Goal: Use online tool/utility

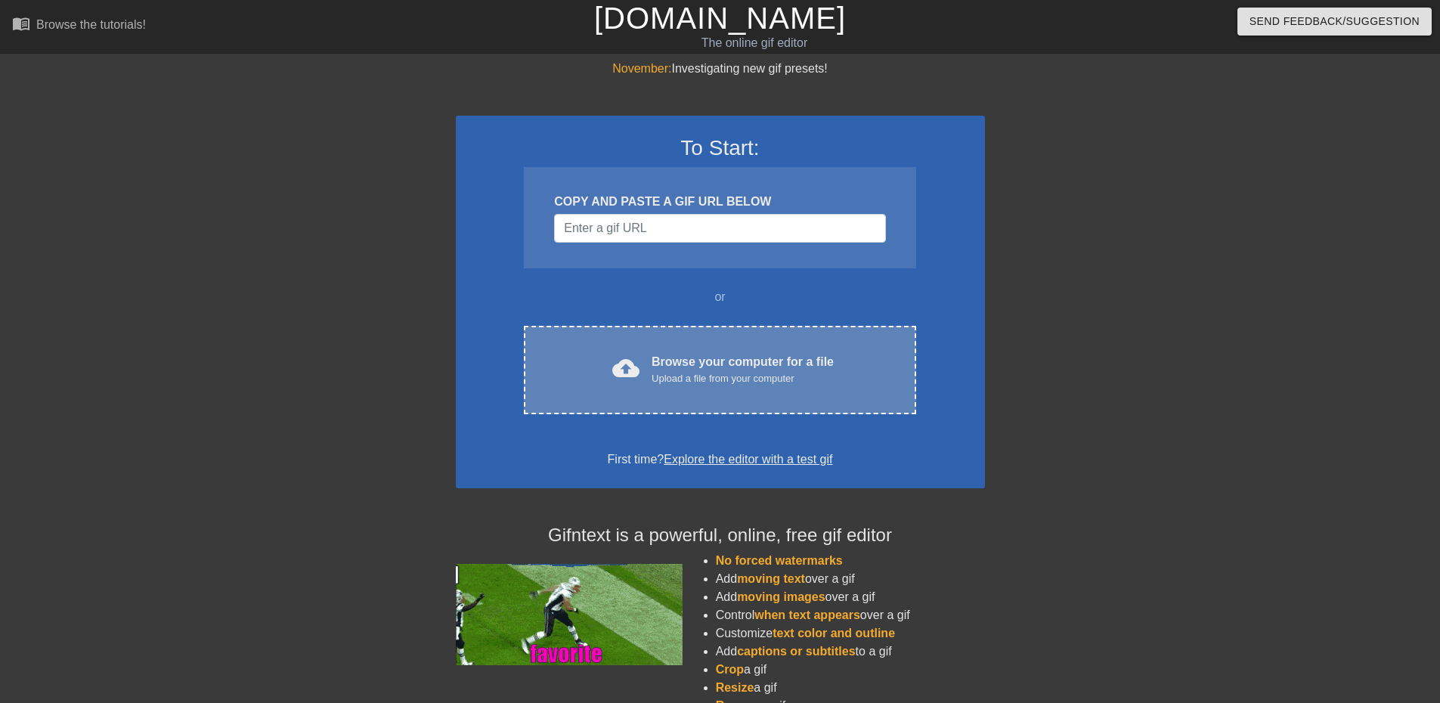
click at [714, 364] on div "Browse your computer for a file Upload a file from your computer" at bounding box center [743, 369] width 182 height 33
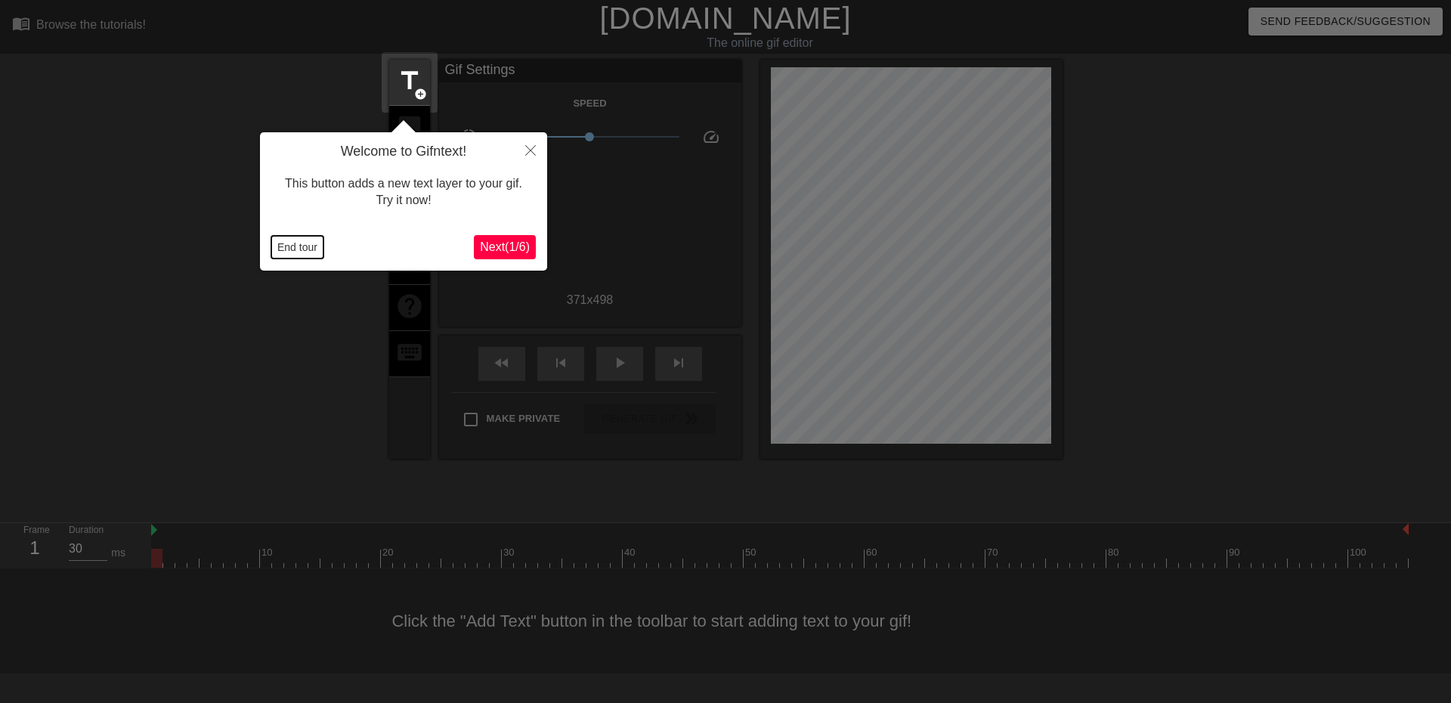
click at [289, 245] on button "End tour" at bounding box center [297, 247] width 52 height 23
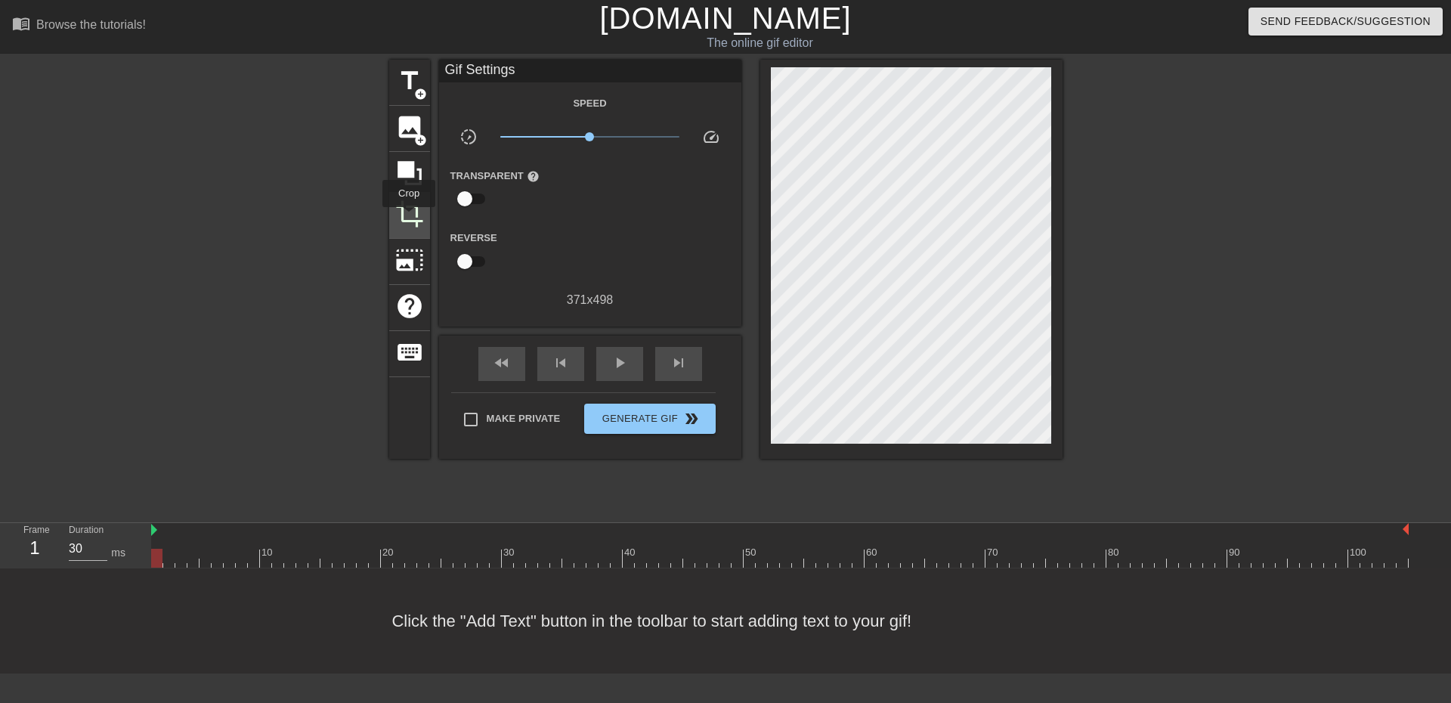
click at [409, 218] on span "crop" at bounding box center [409, 214] width 29 height 29
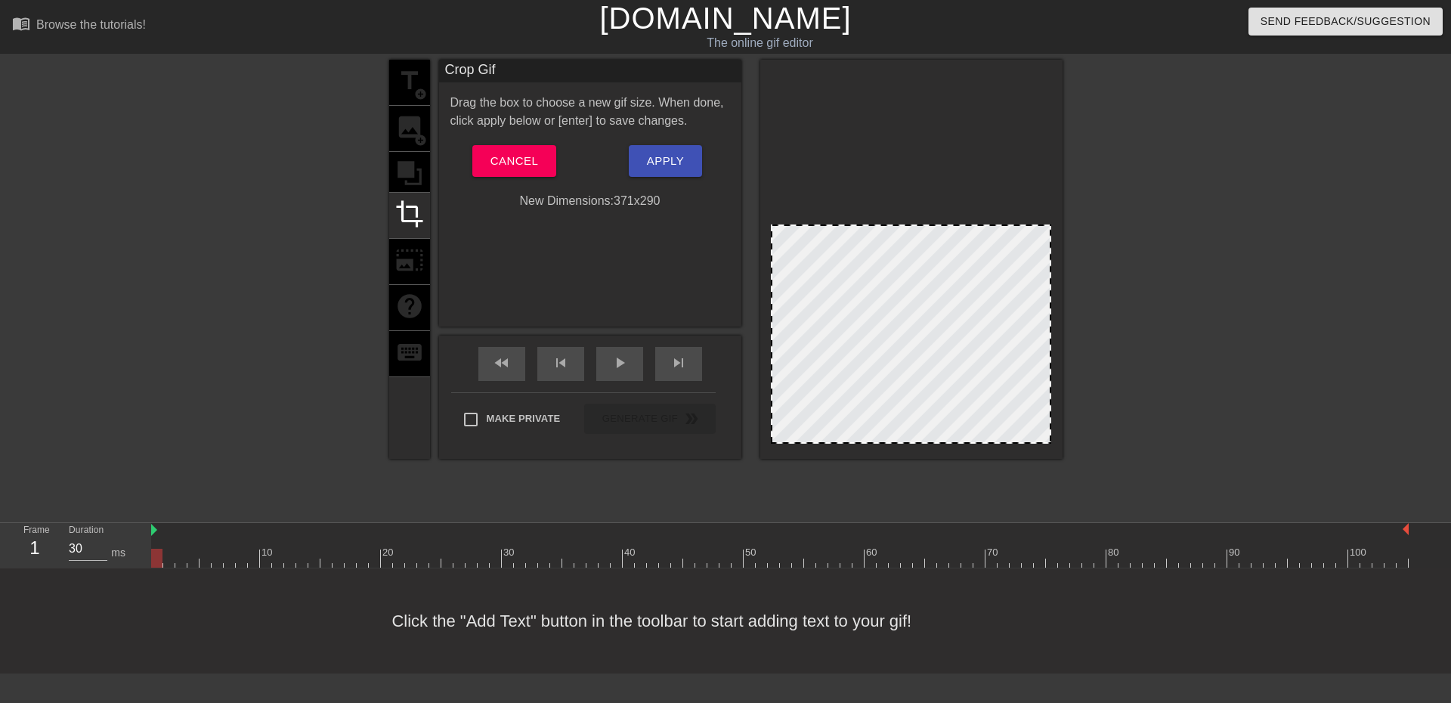
drag, startPoint x: 930, startPoint y: 70, endPoint x: 933, endPoint y: 227, distance: 157.2
click at [669, 173] on button "Apply" at bounding box center [665, 161] width 73 height 32
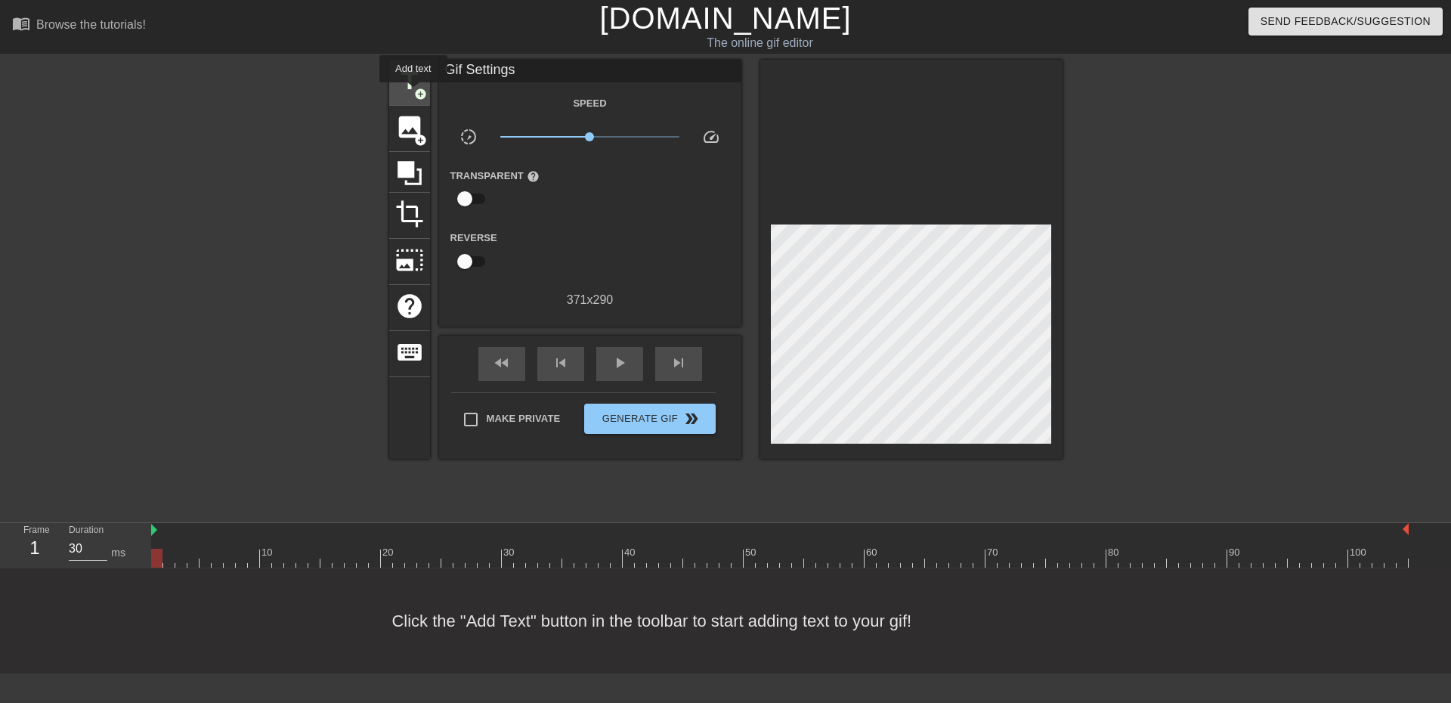
click at [414, 93] on span "add_circle" at bounding box center [420, 94] width 13 height 13
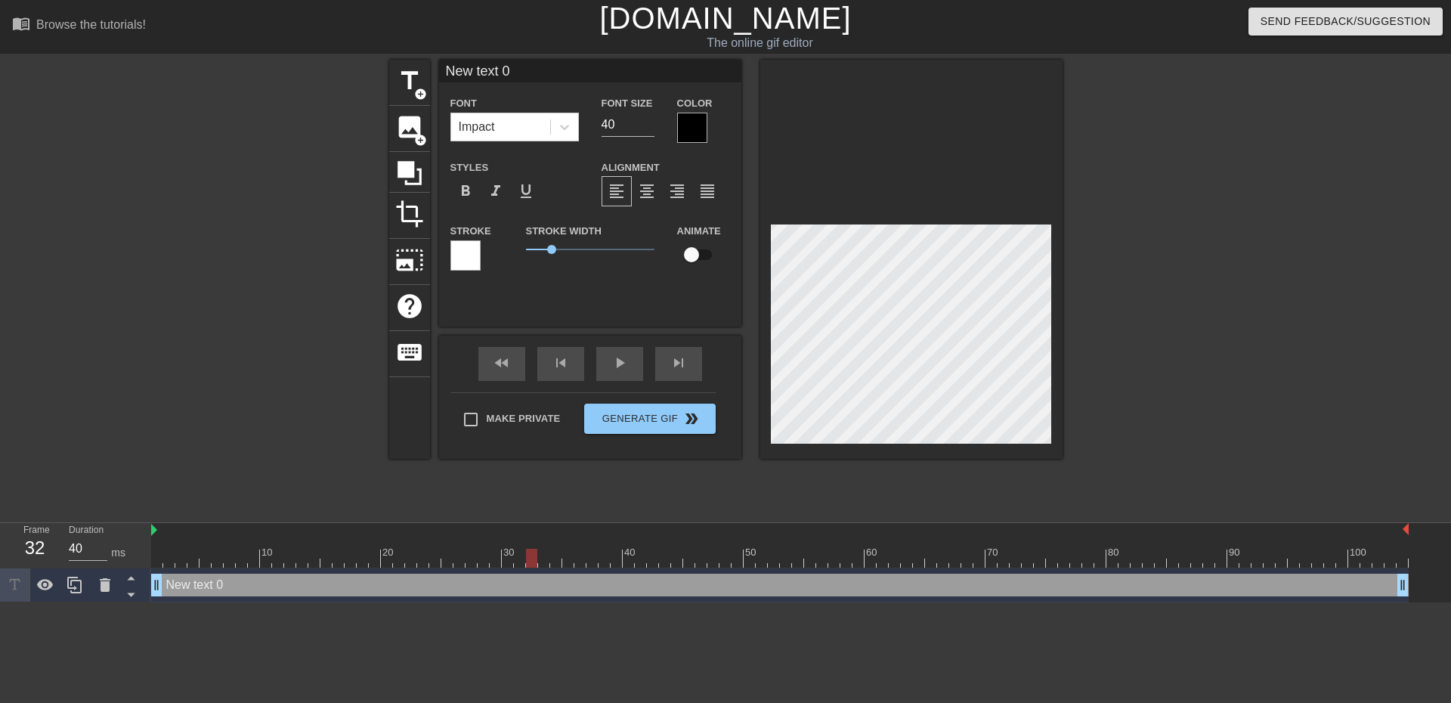
type input "30"
drag, startPoint x: 153, startPoint y: 550, endPoint x: 540, endPoint y: 550, distance: 386.2
click at [540, 550] on div at bounding box center [543, 558] width 11 height 19
type input "B"
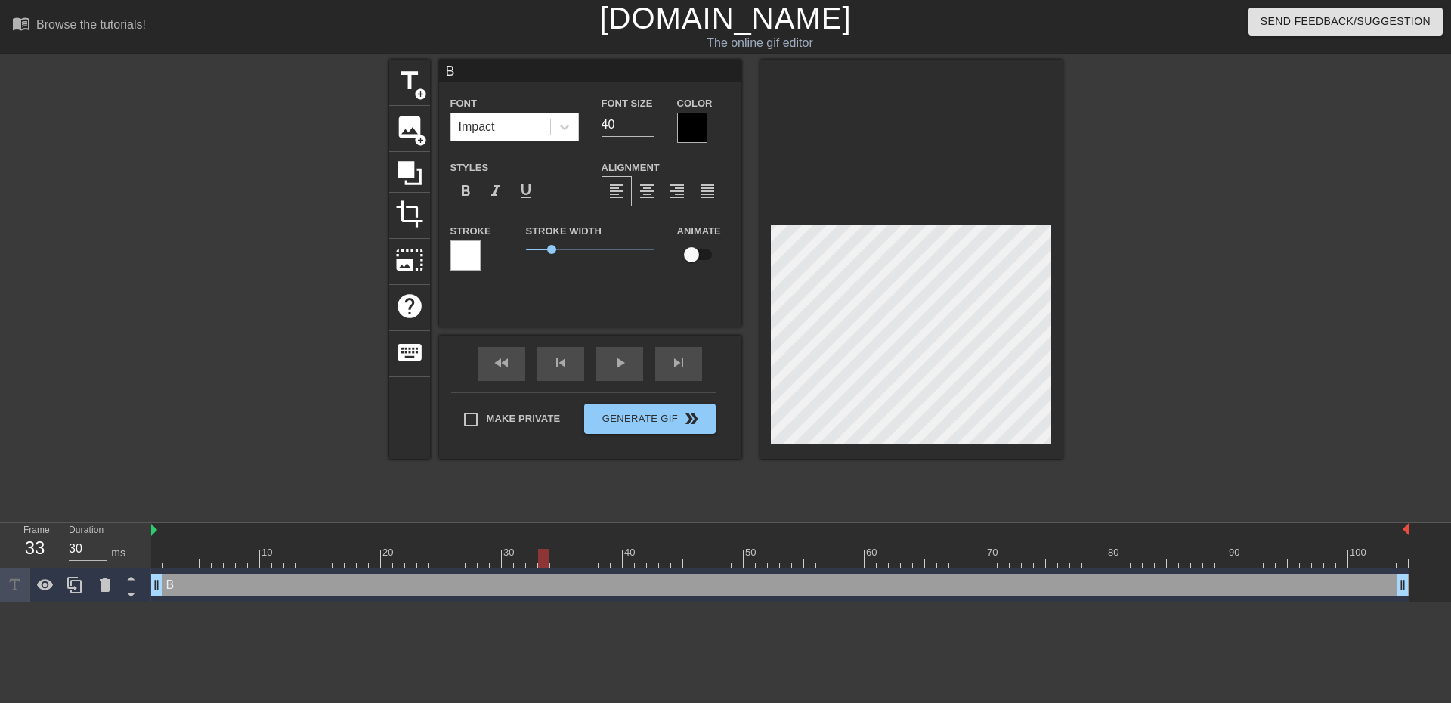
type textarea "BA"
type input "BAT"
type textarea "BAT"
type input "BATL"
type textarea "BATL"
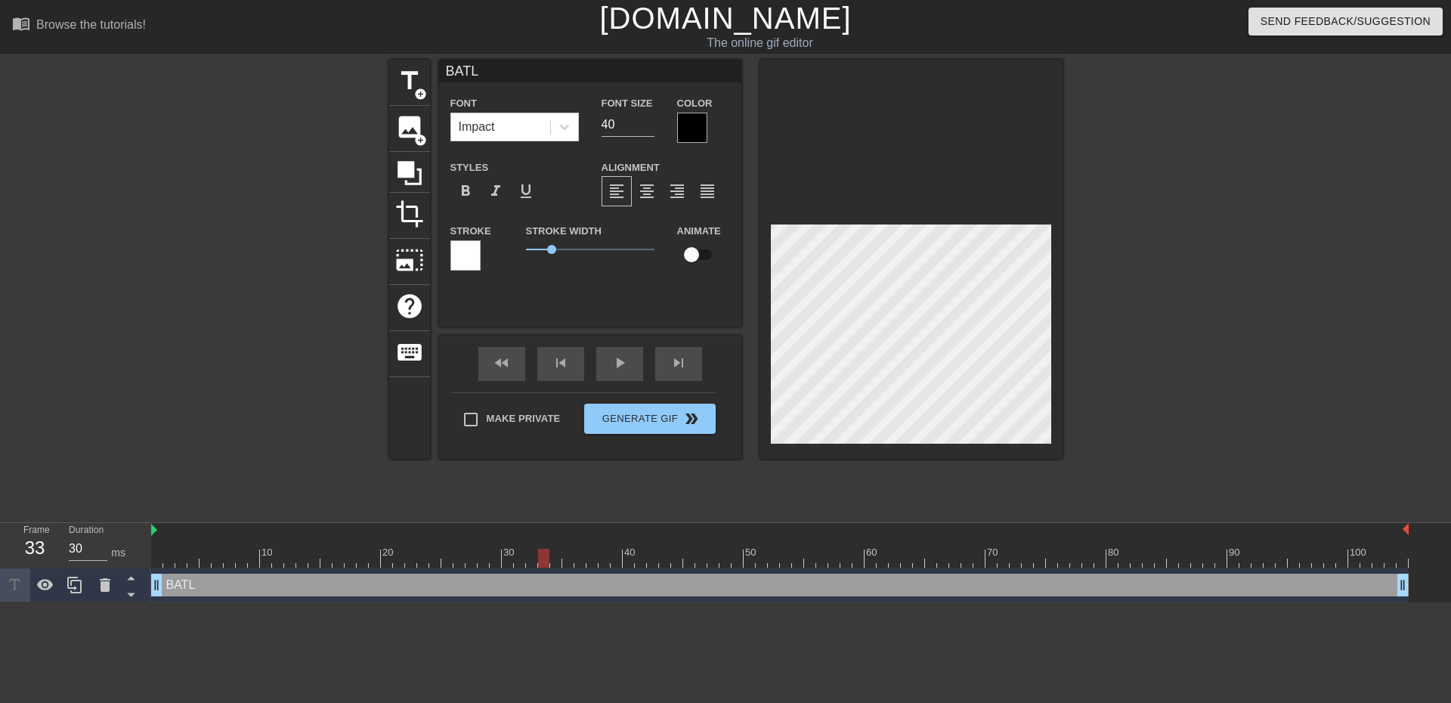
scroll to position [2, 2]
click at [1173, 396] on div at bounding box center [1194, 287] width 227 height 454
click at [1206, 389] on div at bounding box center [1194, 287] width 227 height 454
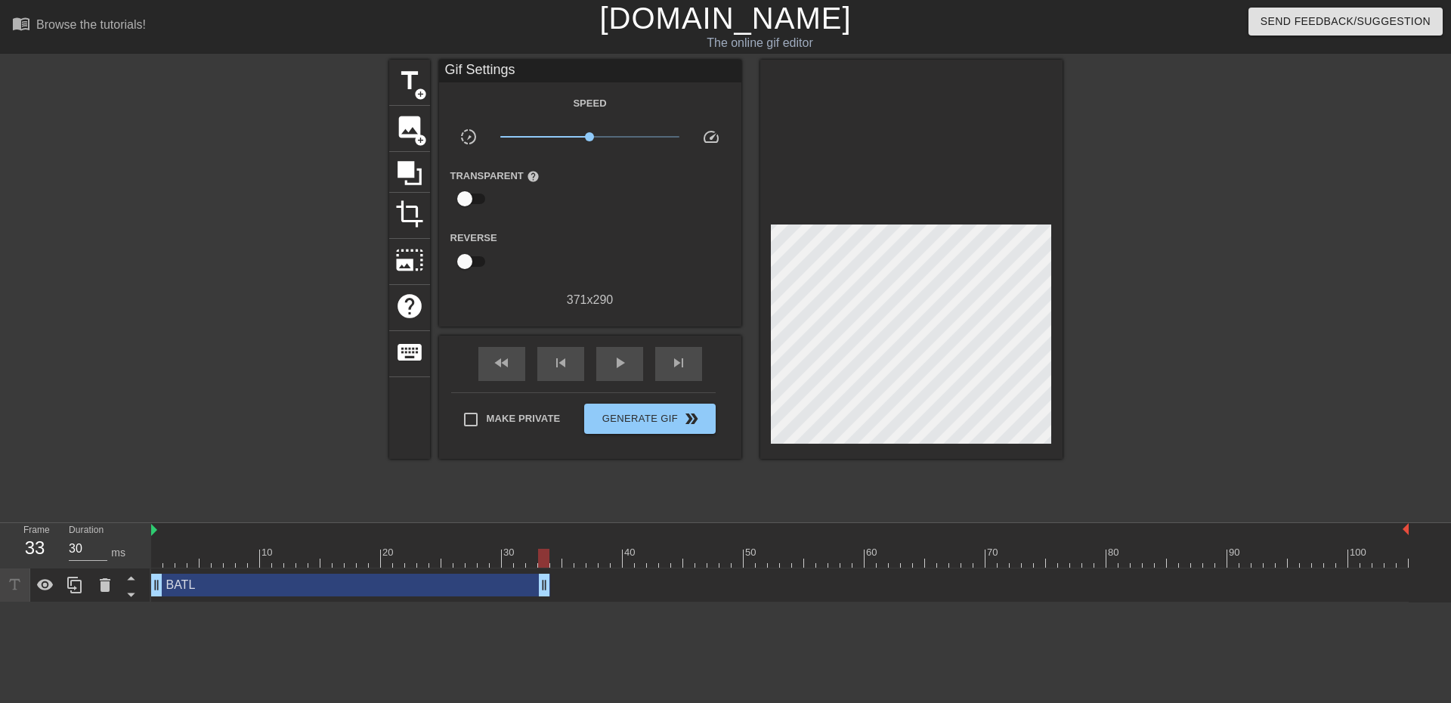
drag, startPoint x: 1402, startPoint y: 584, endPoint x: 547, endPoint y: 596, distance: 854.9
click at [67, 589] on icon at bounding box center [75, 585] width 18 height 18
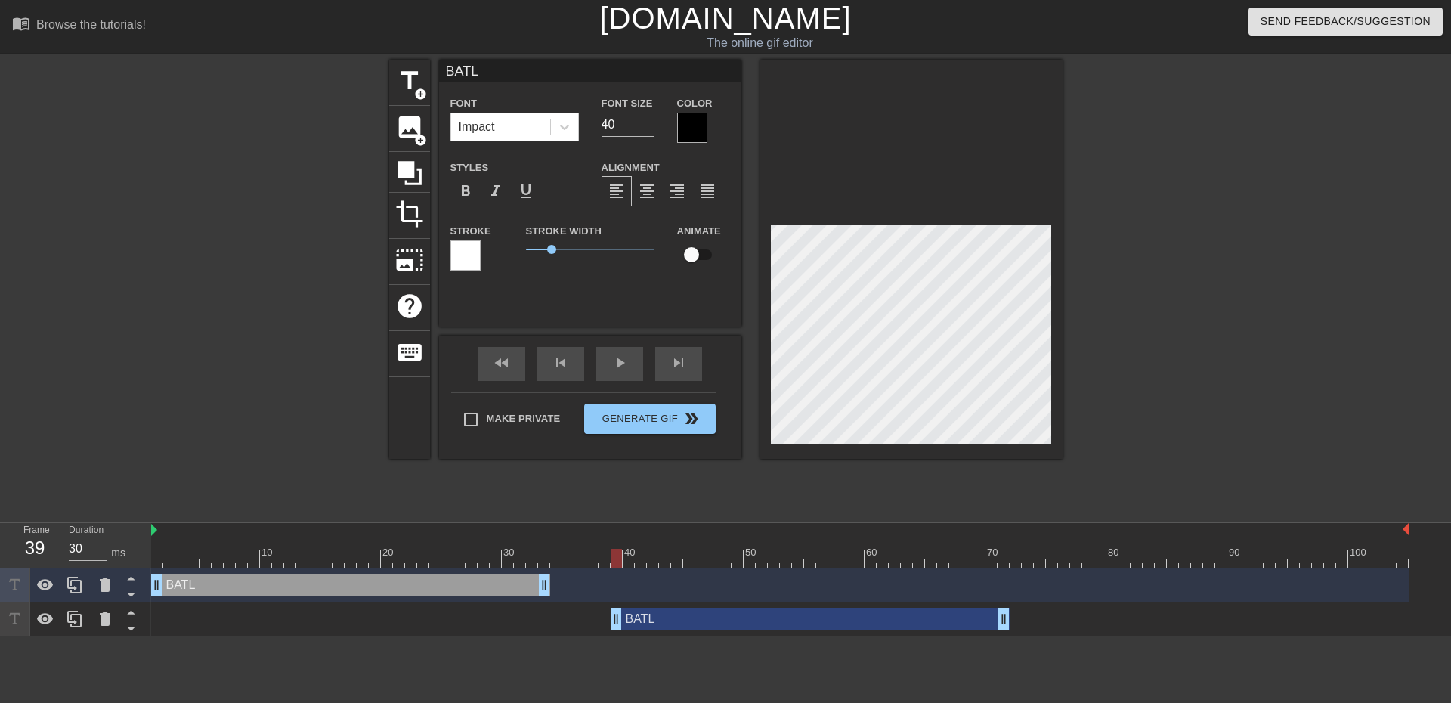
drag, startPoint x: 276, startPoint y: 622, endPoint x: 730, endPoint y: 609, distance: 454.4
click at [730, 609] on div "BATL drag_handle drag_handle" at bounding box center [810, 619] width 399 height 23
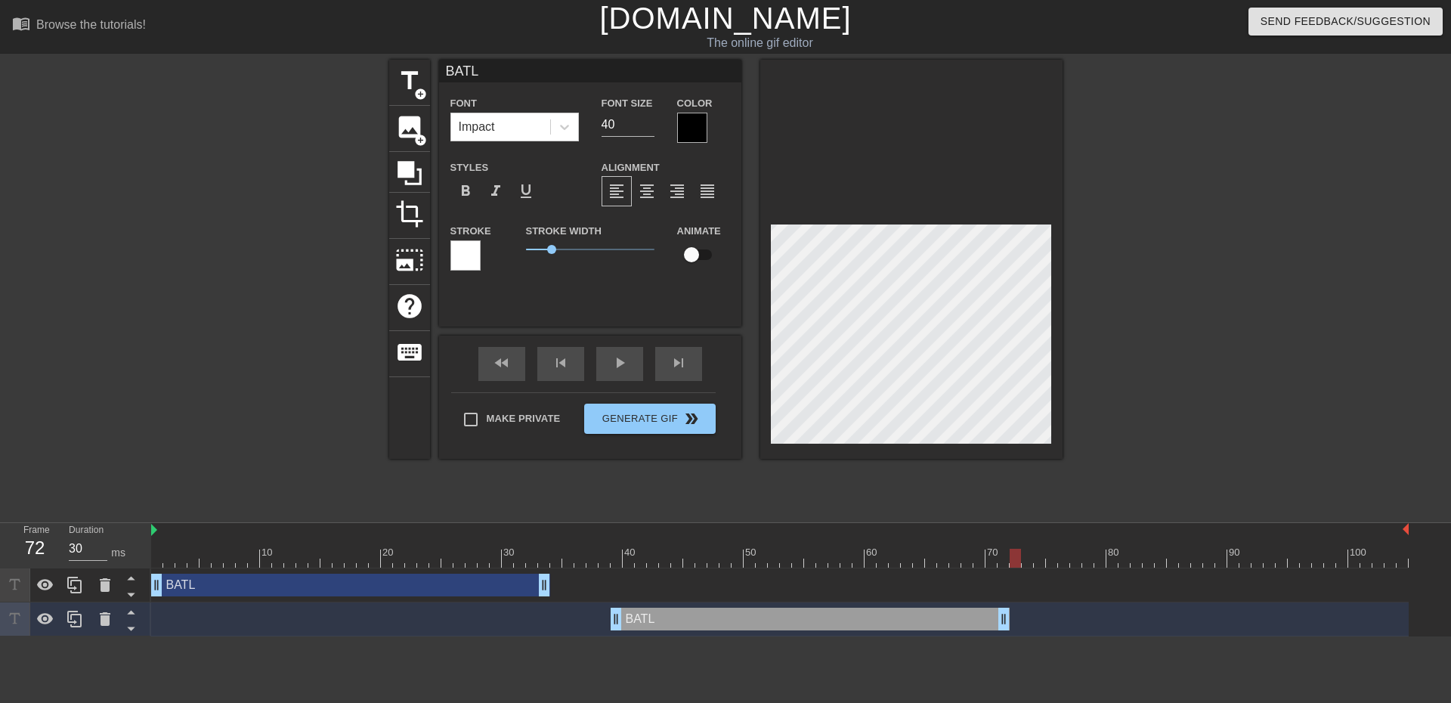
drag, startPoint x: 617, startPoint y: 562, endPoint x: 1020, endPoint y: 536, distance: 404.4
click at [1020, 536] on div "10 20 30 40 50 60 70 80 90 100" at bounding box center [780, 545] width 1258 height 45
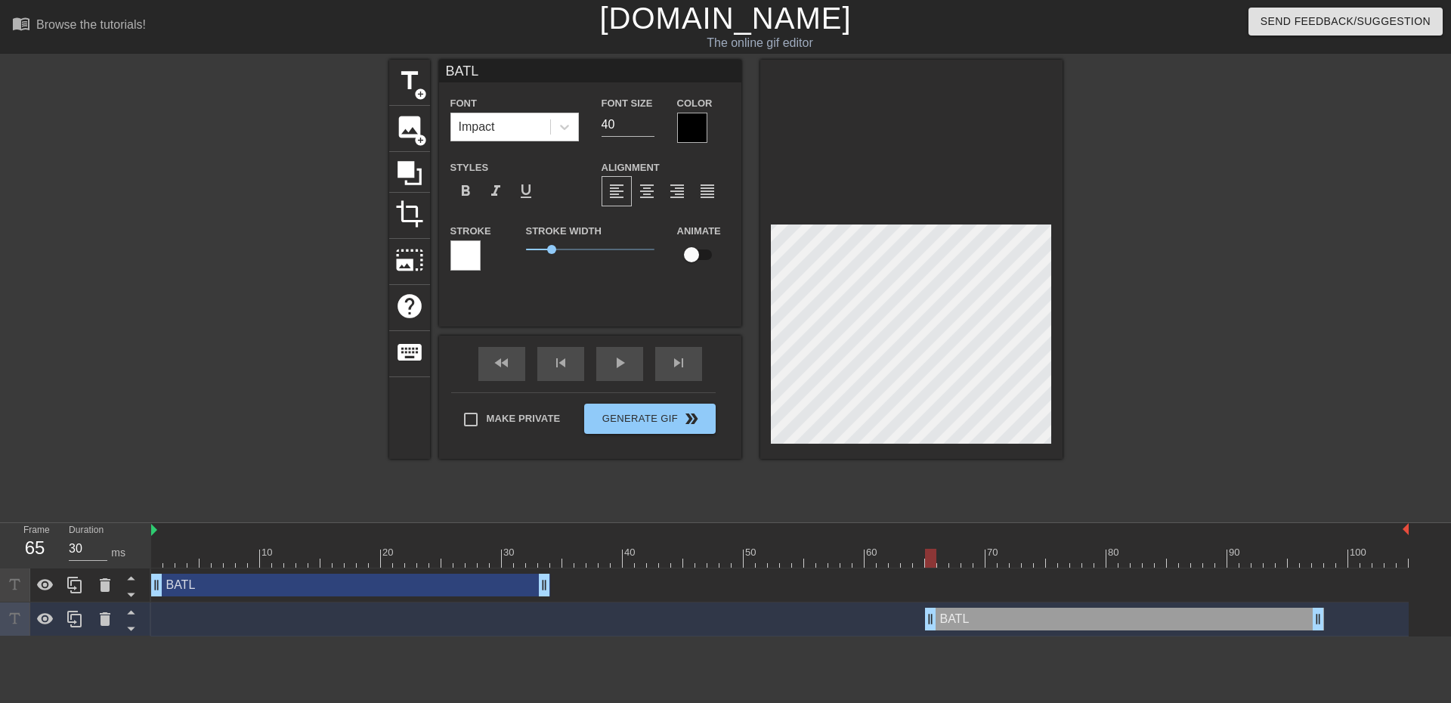
type input "40"
drag, startPoint x: 652, startPoint y: 624, endPoint x: 1040, endPoint y: 590, distance: 389.2
click at [1040, 590] on div "BATL drag_handle drag_handle BATL drag_handle drag_handle" at bounding box center [801, 602] width 1300 height 68
type input "B"
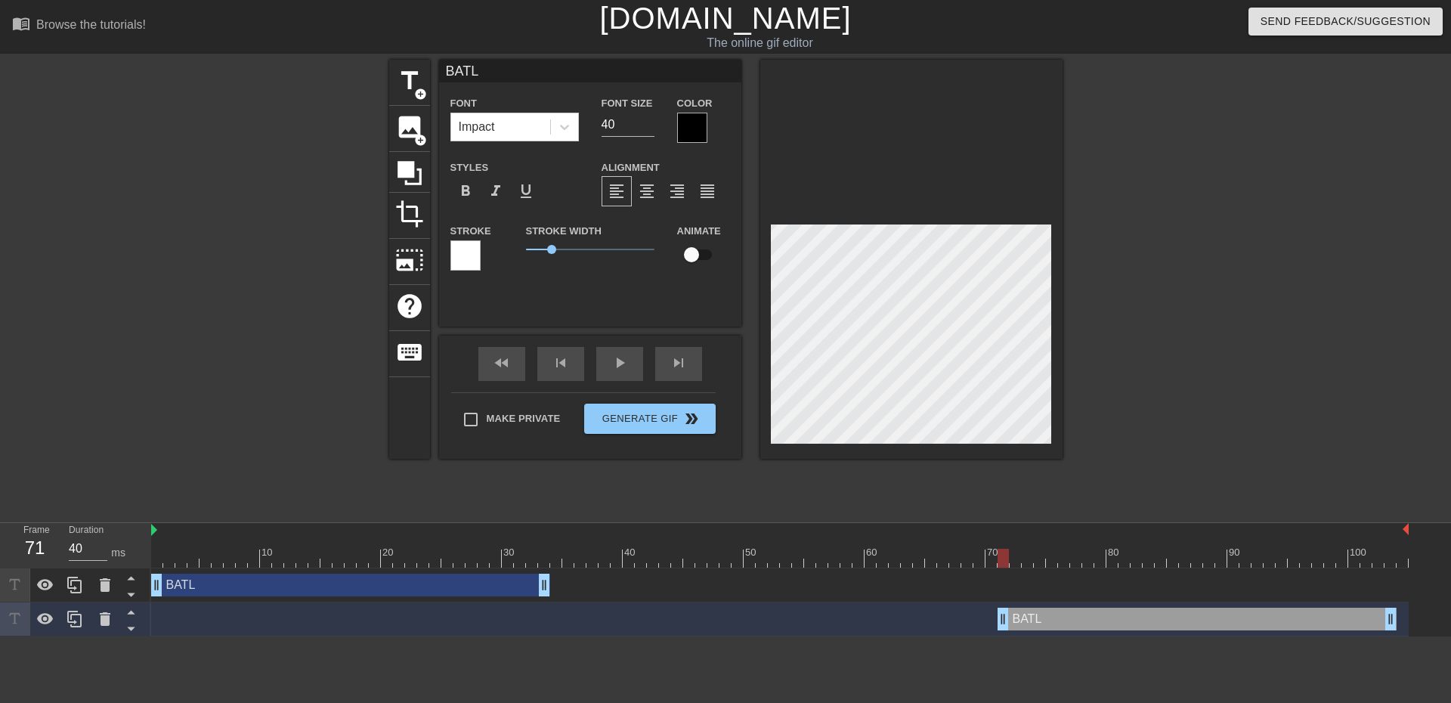
type textarea "B"
type input "BA"
type textarea "BA"
type input "[MEDICAL_DATA]"
type textarea "[MEDICAL_DATA]"
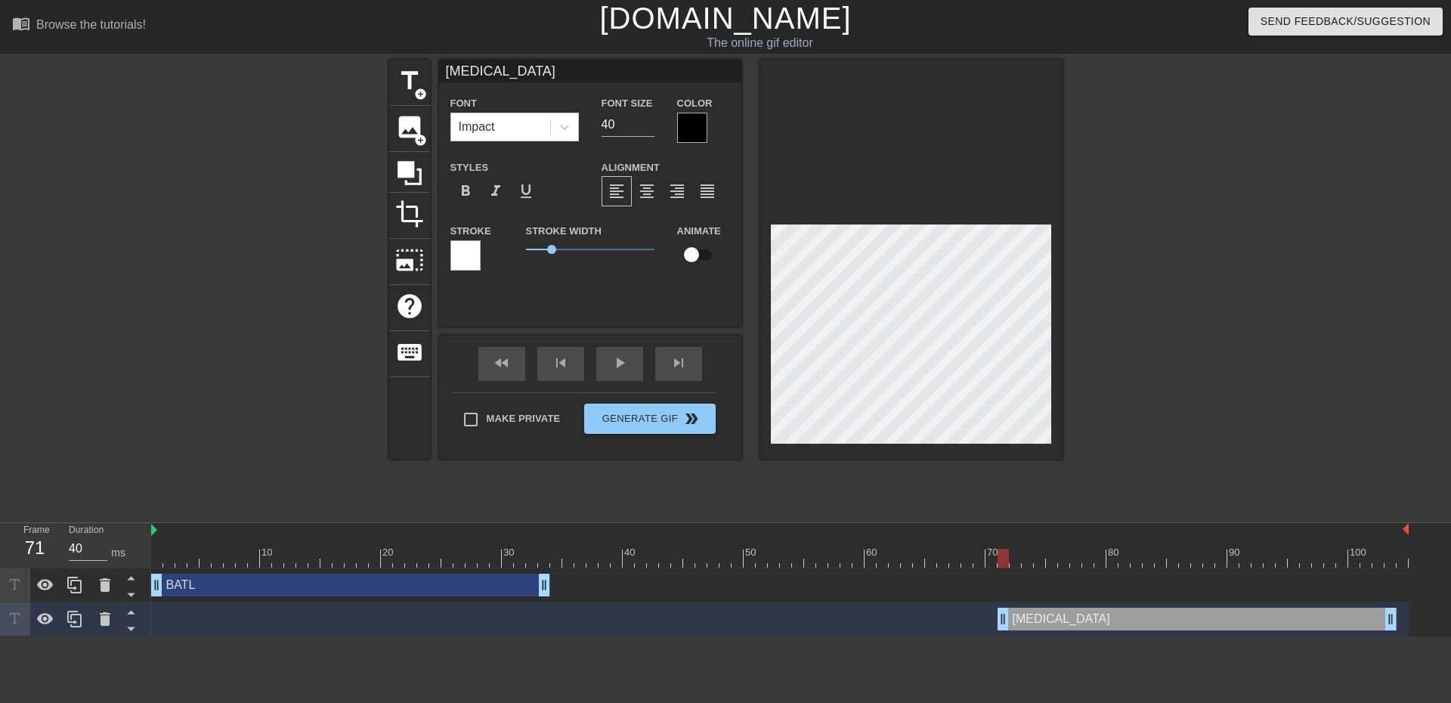
type input "BALT"
type textarea "BALT"
type input "BALTY"
type textarea "BALTY"
type input "BALTY\"
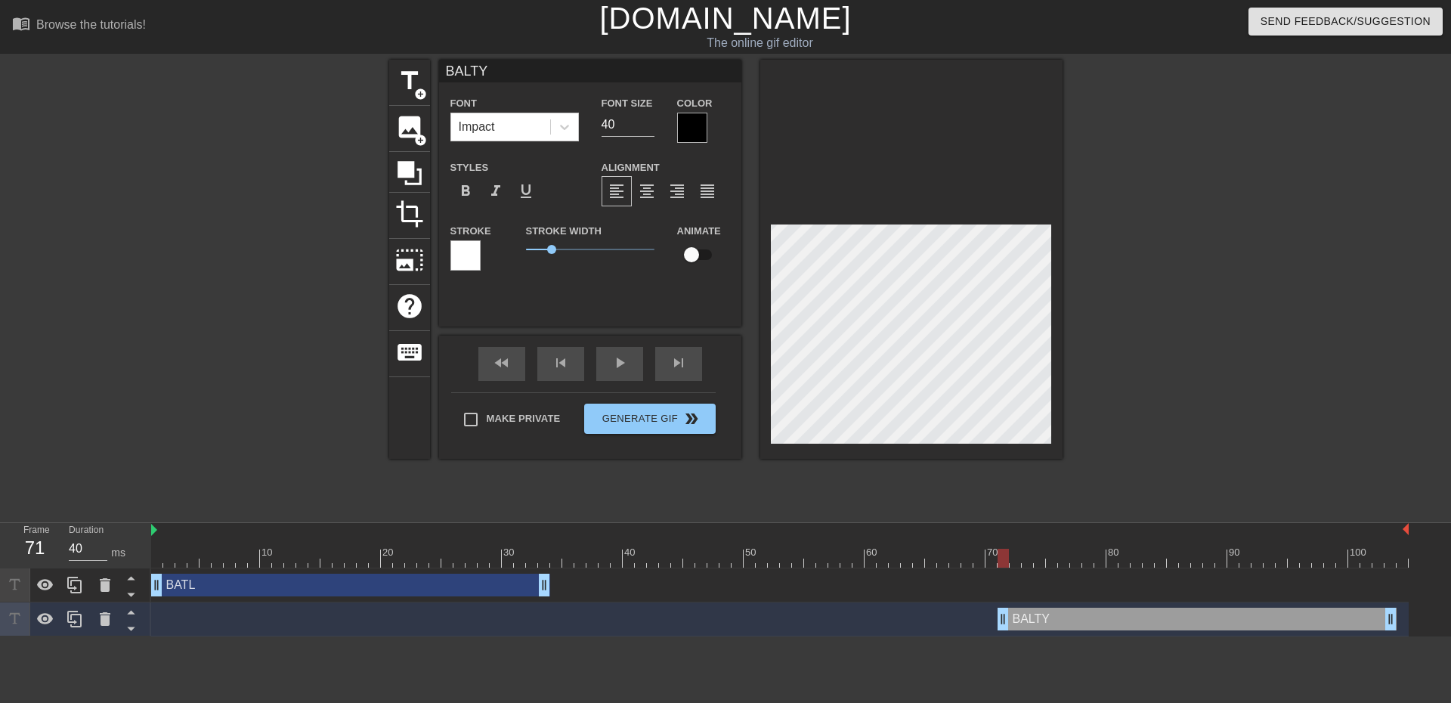
type textarea "BALTY\"
type input "BALTY\\"
type textarea "BALTY\\"
type input "BALTY\"
type textarea "BALTY\"
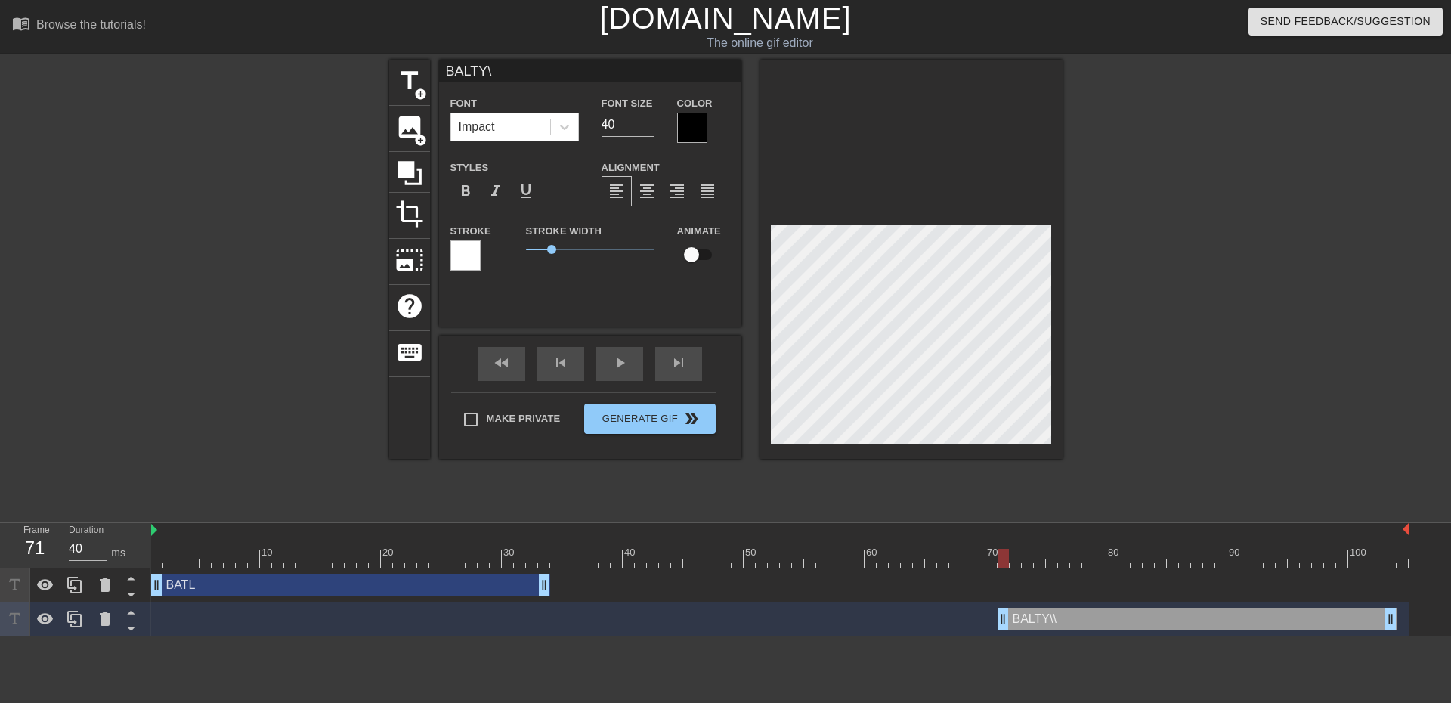
type input "BALTY"
type textarea "BALTY"
type input "BALT"
type textarea "BALT"
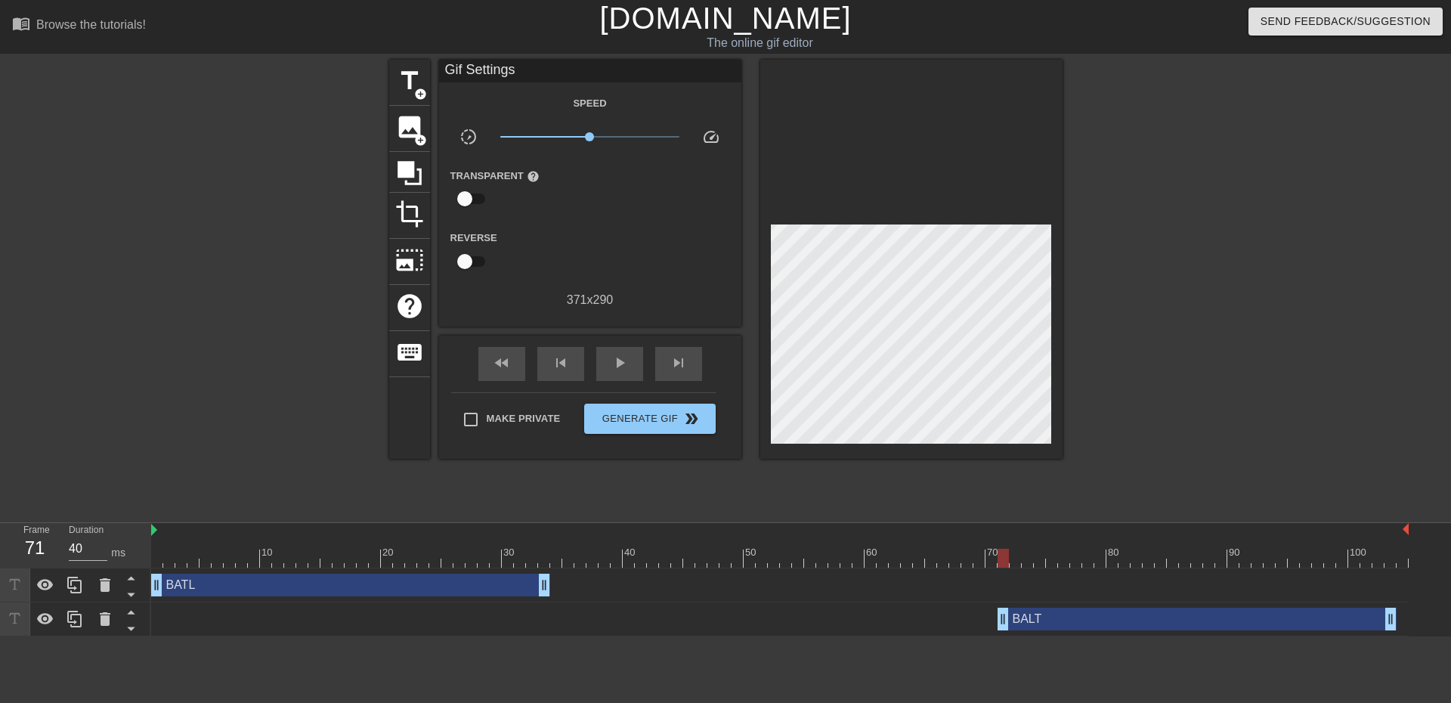
click at [1163, 392] on div at bounding box center [1194, 287] width 227 height 454
click at [635, 374] on div "play_arrow" at bounding box center [619, 364] width 47 height 34
type input "40"
click at [678, 421] on span "Generate Gif double_arrow" at bounding box center [649, 419] width 119 height 18
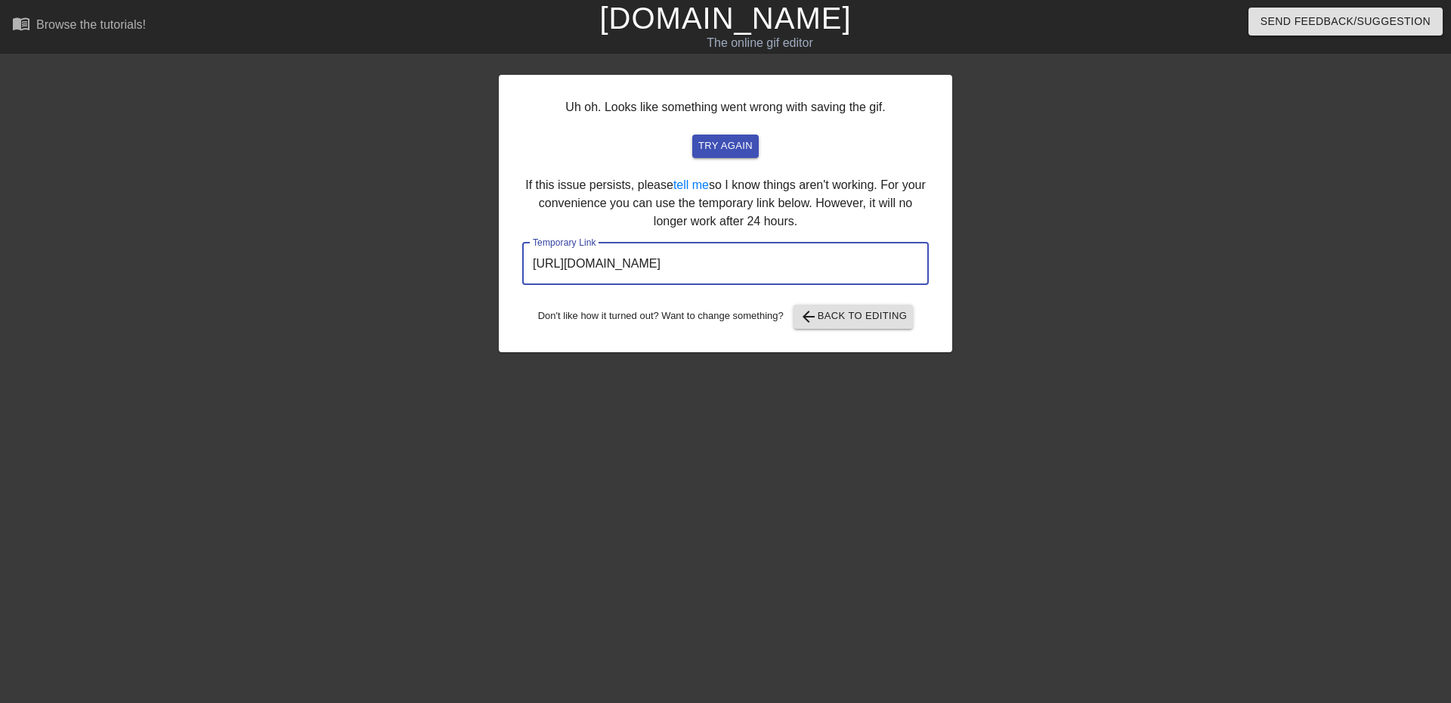
click at [780, 256] on input "[URL][DOMAIN_NAME]" at bounding box center [725, 264] width 407 height 42
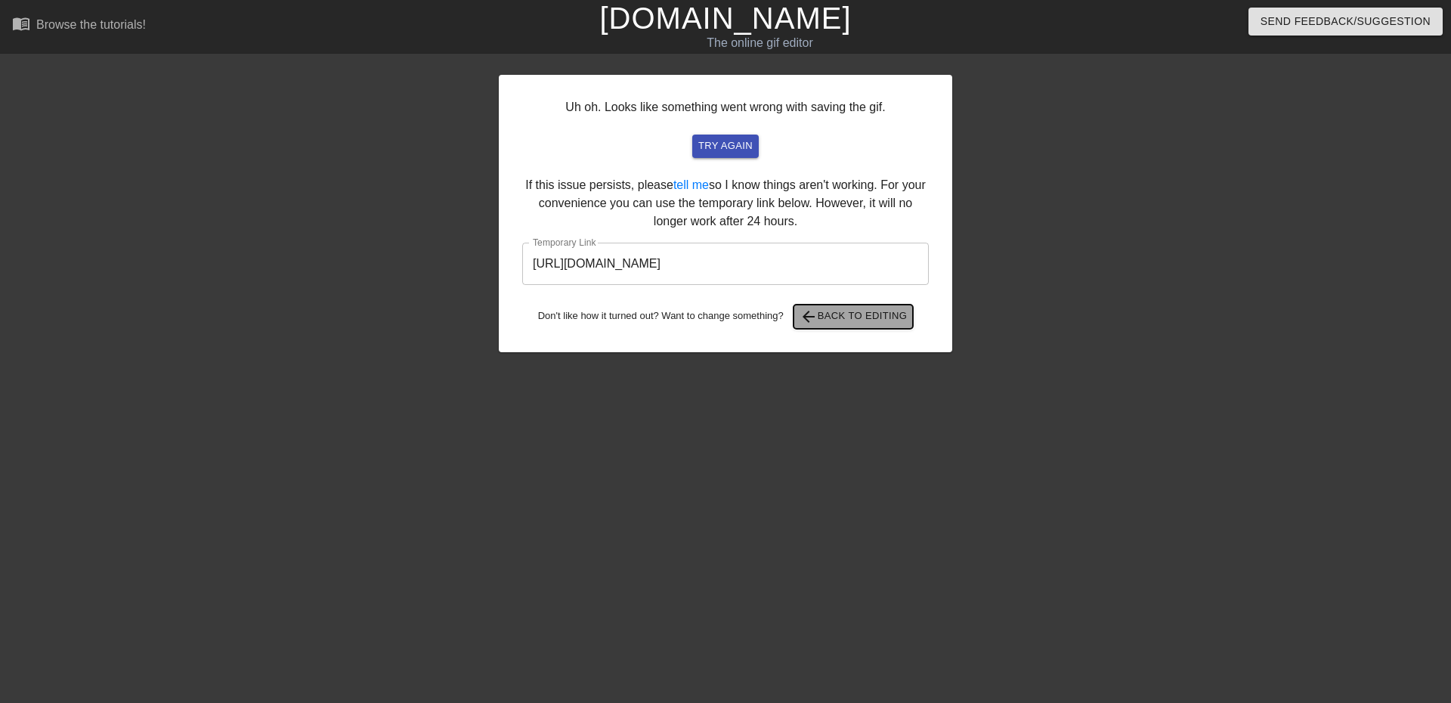
click at [829, 311] on span "arrow_back Back to Editing" at bounding box center [854, 317] width 108 height 18
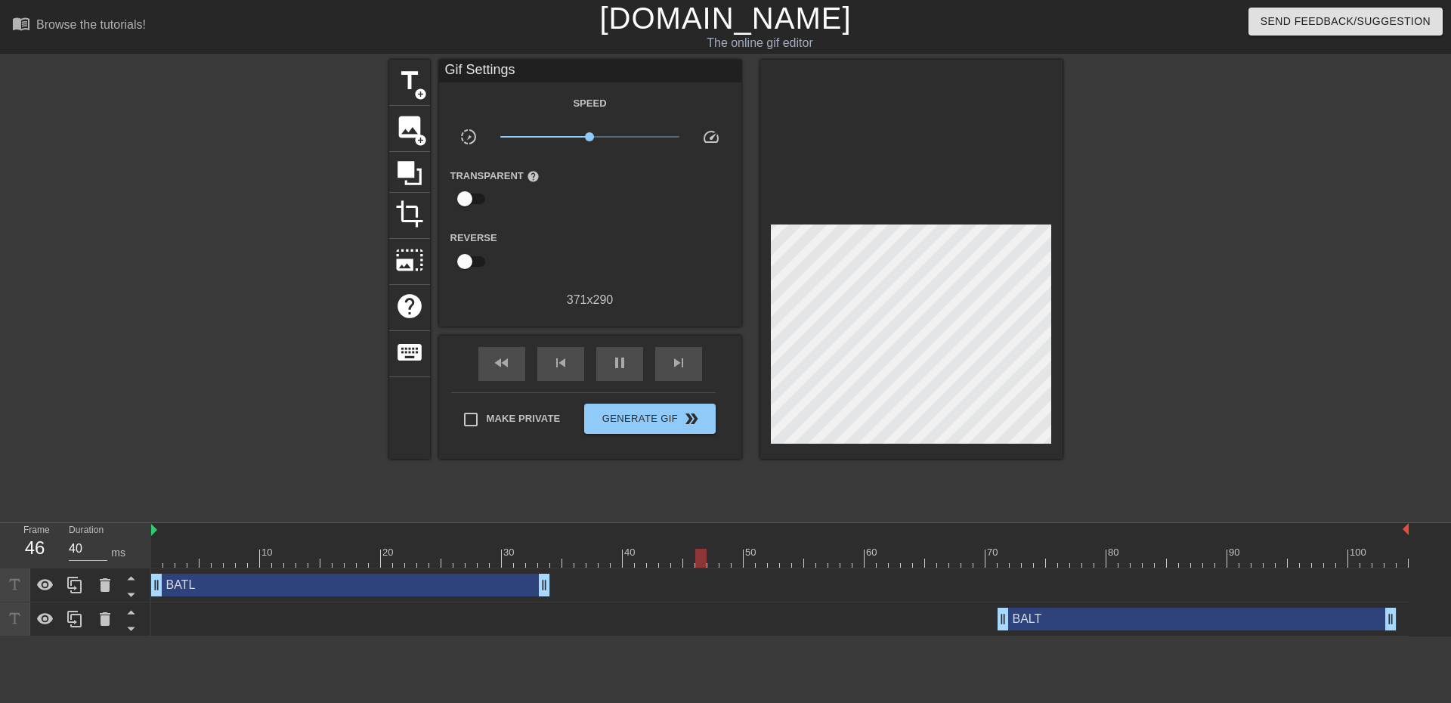
click at [362, 592] on div "BATL drag_handle drag_handle" at bounding box center [350, 585] width 399 height 23
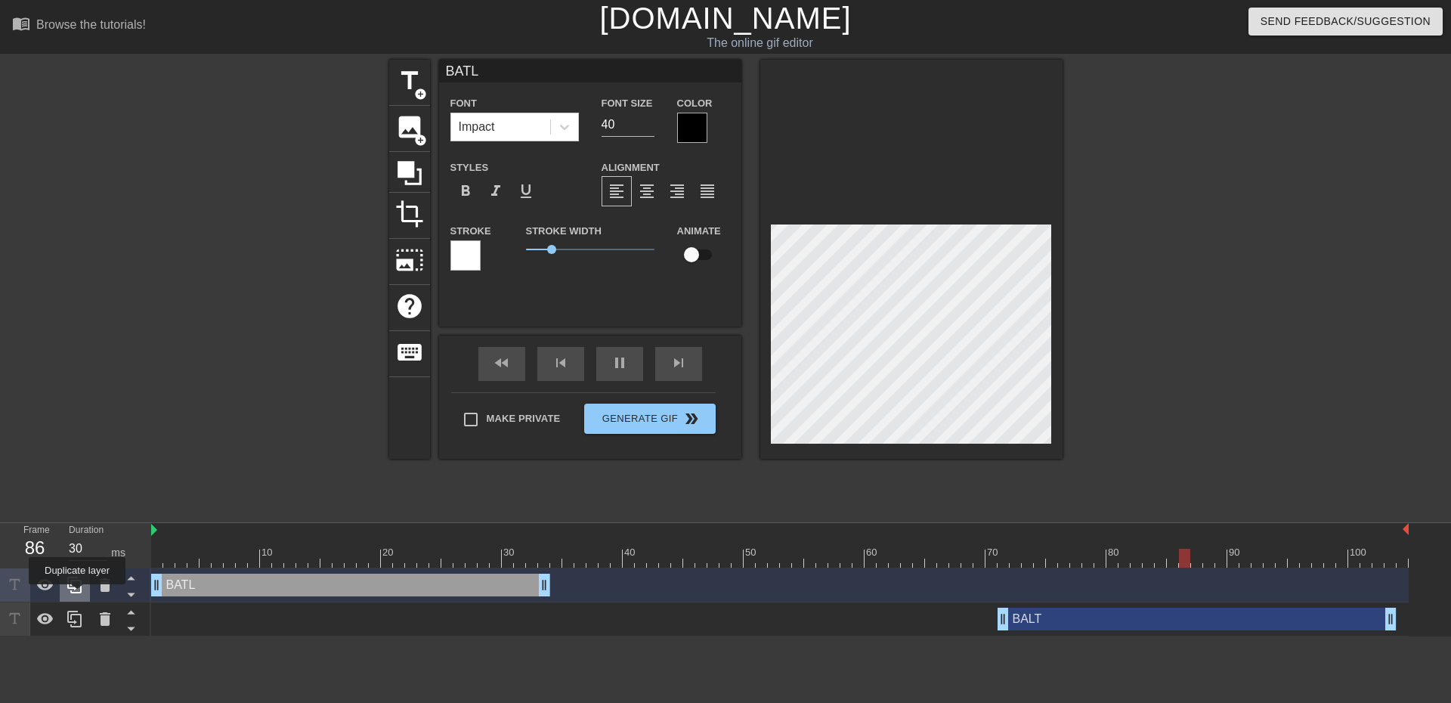
click at [77, 595] on div at bounding box center [75, 584] width 30 height 33
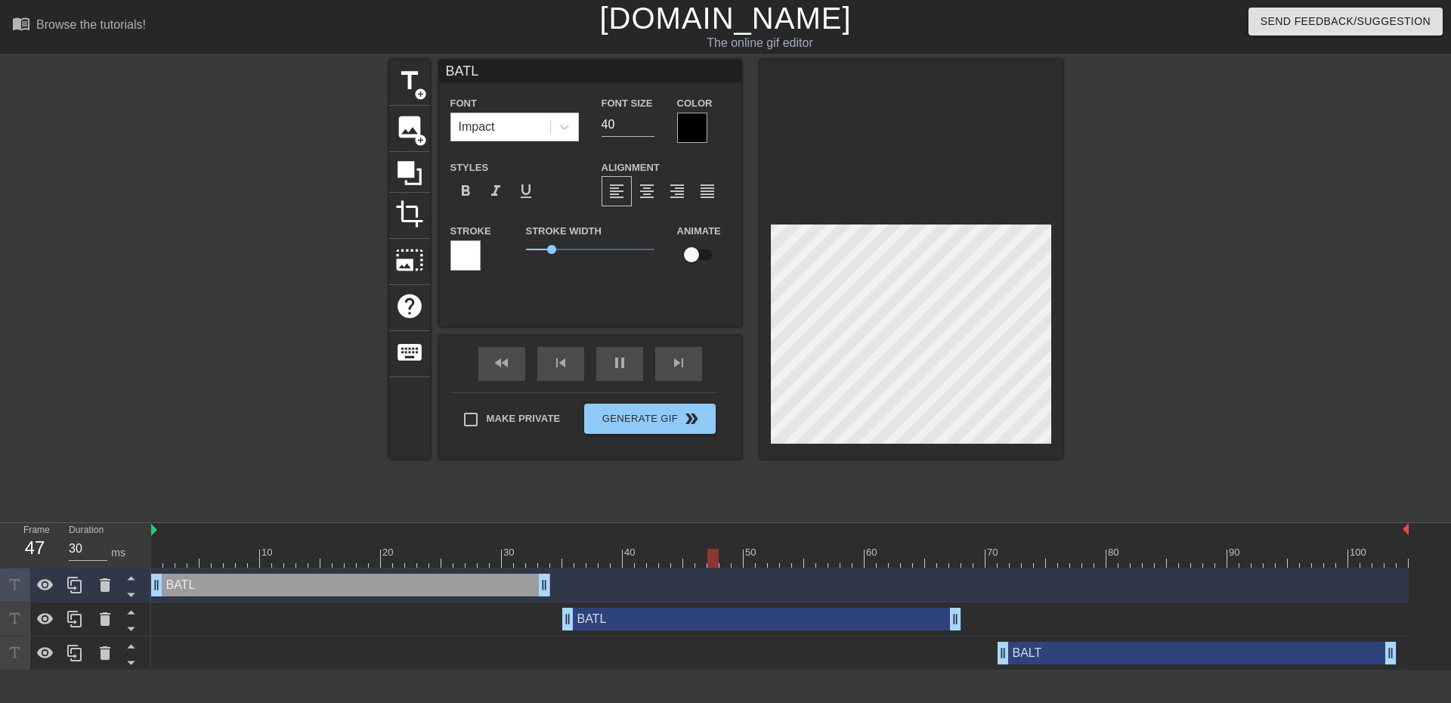
drag, startPoint x: 435, startPoint y: 623, endPoint x: 846, endPoint y: 644, distance: 411.0
click at [846, 644] on div "BATL drag_handle drag_handle BATL drag_handle drag_handle BALT drag_handle drag…" at bounding box center [801, 619] width 1300 height 102
click at [830, 621] on div "BATL drag_handle drag_handle" at bounding box center [761, 619] width 399 height 23
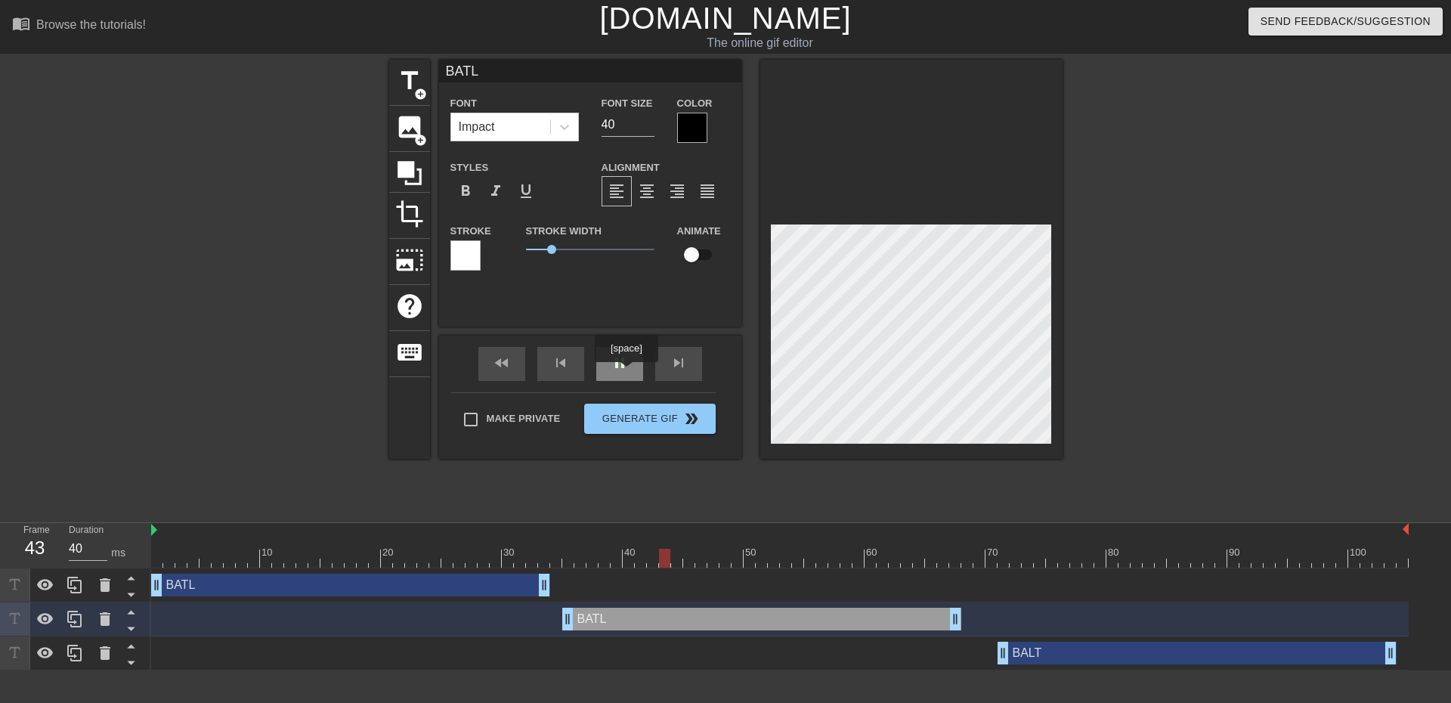
type input "30"
click at [626, 373] on div "pause" at bounding box center [619, 364] width 47 height 34
type input "S"
type textarea "S"
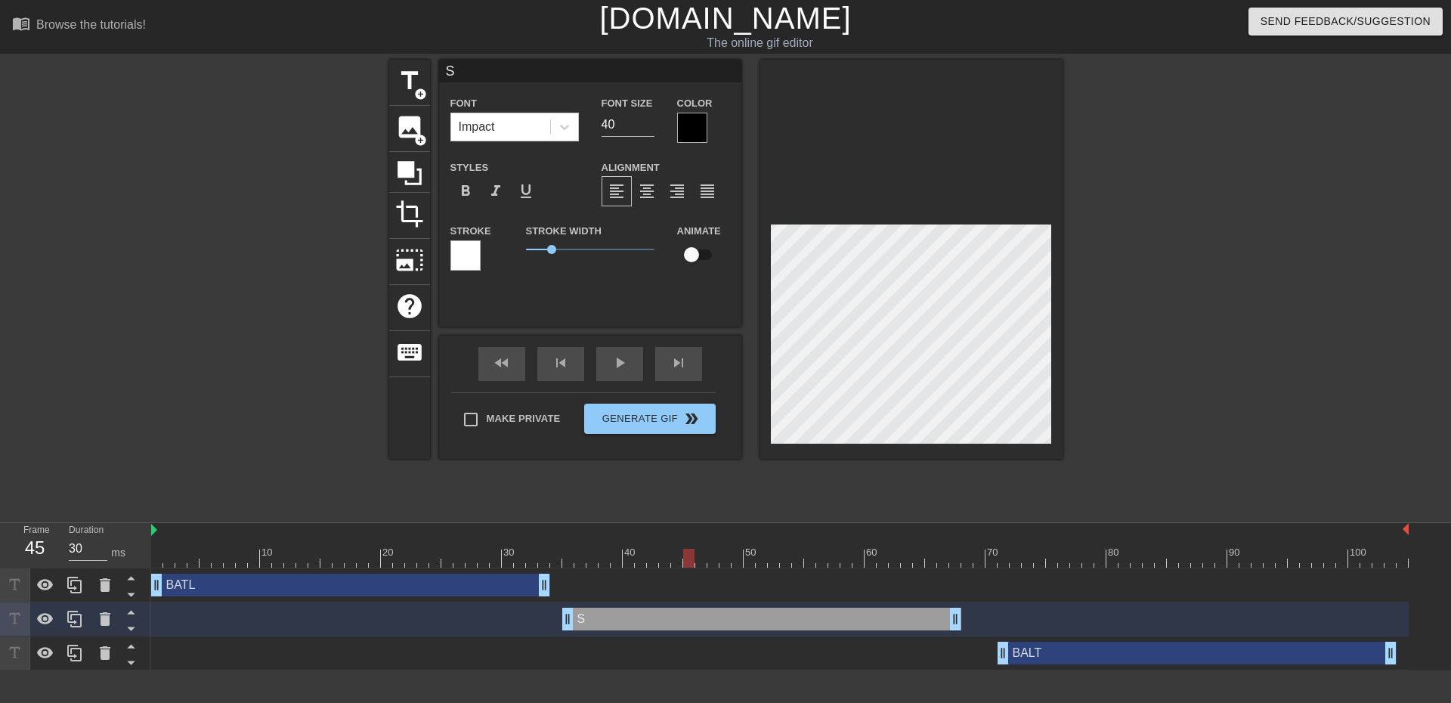
type input "SU"
type textarea "SU"
type input "SUS"
type textarea "SUS"
click at [630, 369] on div "play_arrow" at bounding box center [619, 364] width 47 height 34
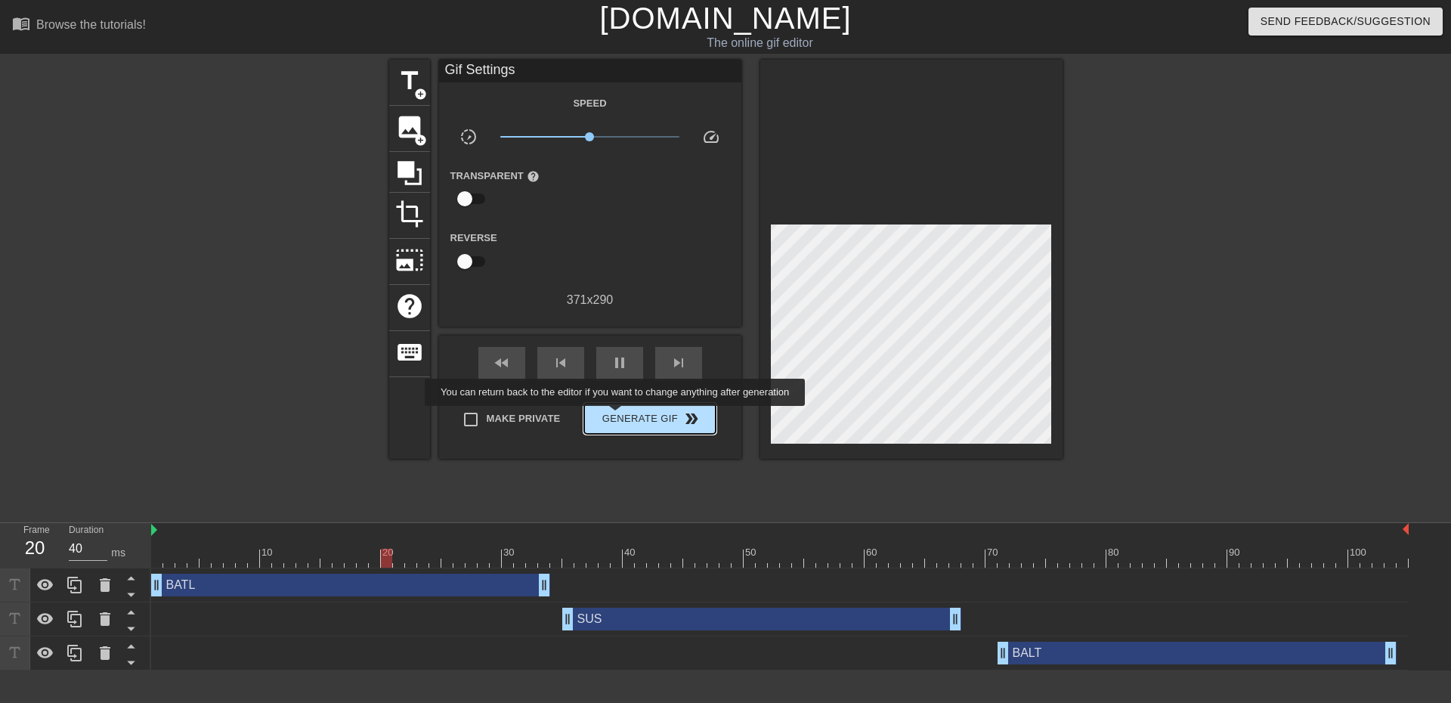
type input "30"
click at [617, 416] on span "Generate Gif double_arrow" at bounding box center [649, 419] width 119 height 18
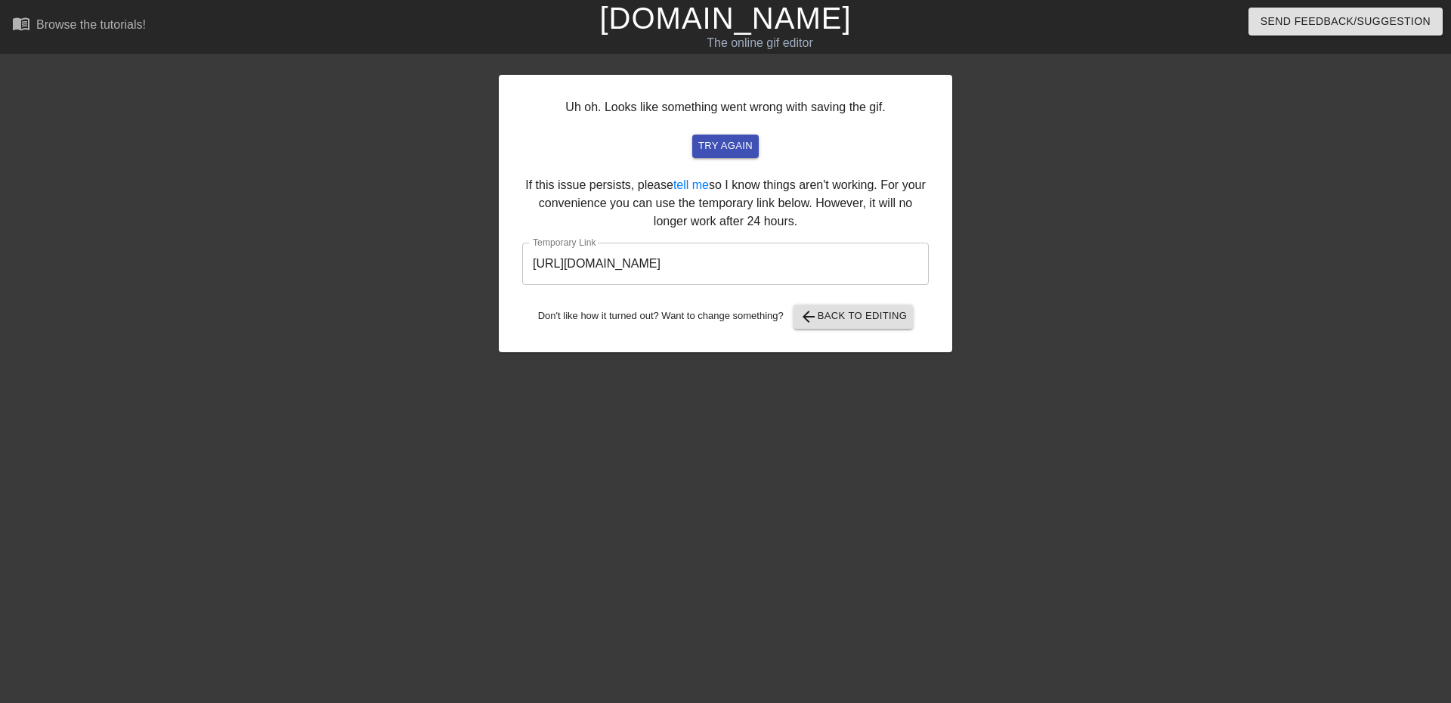
click at [847, 274] on input "[URL][DOMAIN_NAME]" at bounding box center [725, 264] width 407 height 42
